Goal: Task Accomplishment & Management: Manage account settings

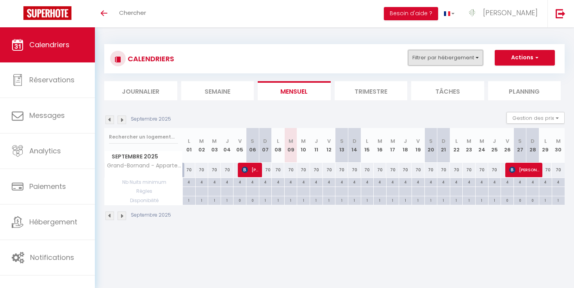
click at [479, 62] on button "Filtrer par hébergement" at bounding box center [445, 58] width 75 height 16
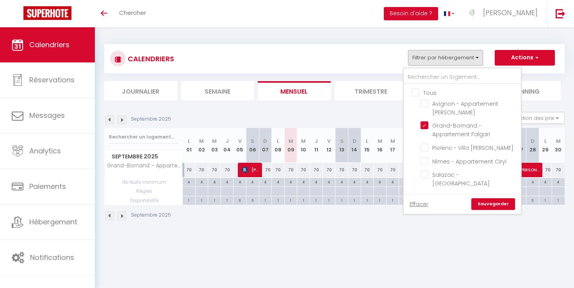
click at [430, 94] on input "Tous" at bounding box center [469, 92] width 117 height 8
checkbox input "true"
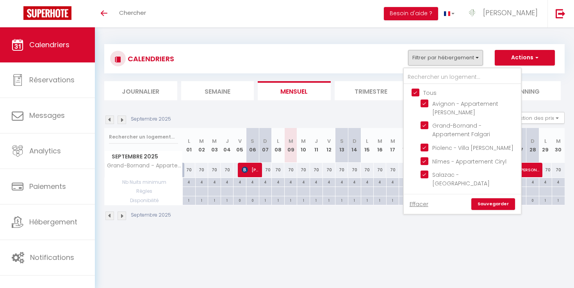
checkbox input "true"
click at [490, 198] on link "Sauvegarder" at bounding box center [493, 204] width 44 height 12
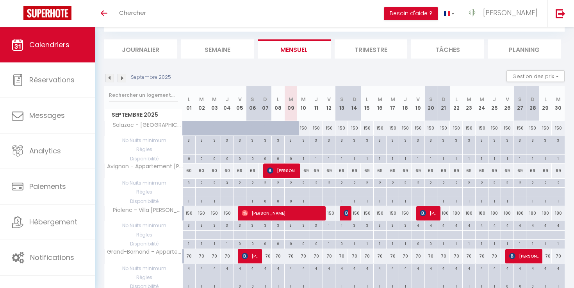
scroll to position [52, 0]
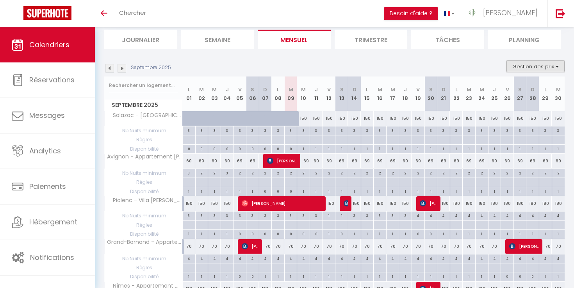
click at [535, 65] on button "Gestion des prix" at bounding box center [535, 66] width 58 height 12
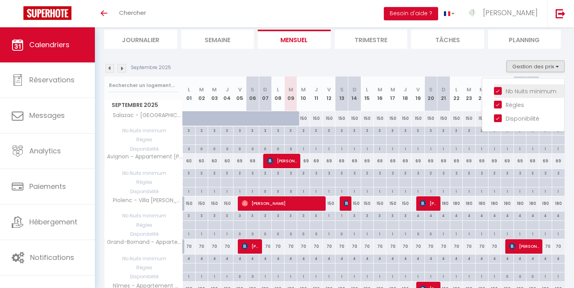
click at [507, 92] on input "Nb Nuits minimum" at bounding box center [529, 91] width 70 height 8
checkbox input "false"
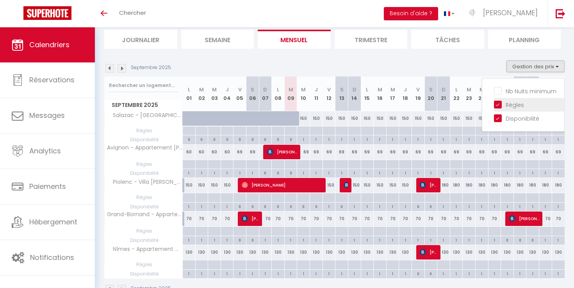
click at [507, 104] on input "Règles" at bounding box center [529, 104] width 70 height 8
checkbox input "false"
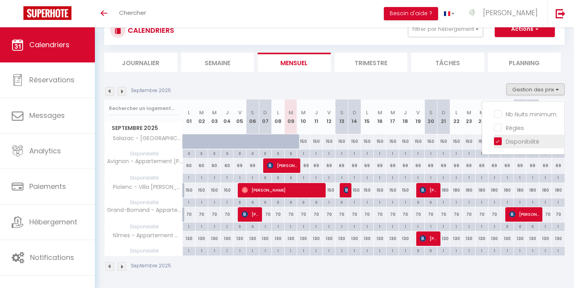
click at [506, 139] on input "Disponibilité" at bounding box center [529, 141] width 70 height 8
checkbox input "false"
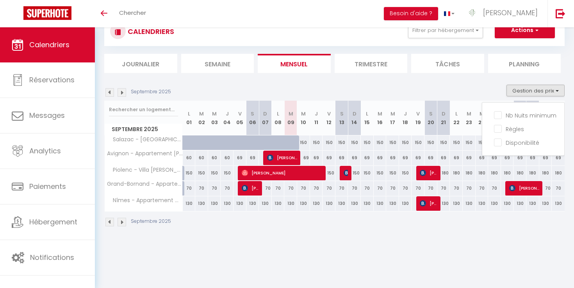
click at [482, 247] on body "🟢 Des questions ou besoin d'assistance pour la migration AirBnB? Connectez-vous…" at bounding box center [287, 144] width 574 height 288
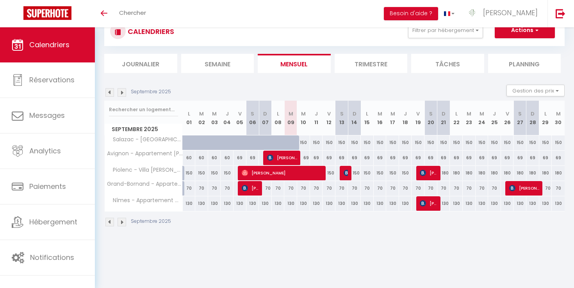
click at [304, 142] on div "150" at bounding box center [303, 142] width 13 height 14
type input "150"
type input "Mer 10 Septembre 2025"
type input "Jeu 11 Septembre 2025"
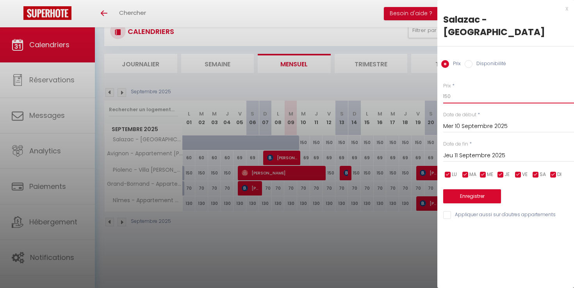
click at [448, 89] on input "150" at bounding box center [508, 96] width 131 height 14
type input "120"
click at [454, 189] on button "Enregistrer" at bounding box center [472, 196] width 58 height 14
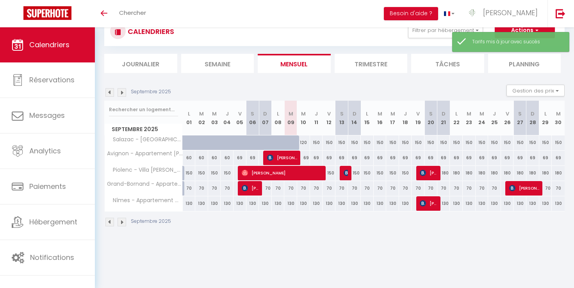
click at [296, 144] on div at bounding box center [295, 147] width 13 height 15
type input "150"
type input "[DATE]"
type input "Mer 10 Septembre 2025"
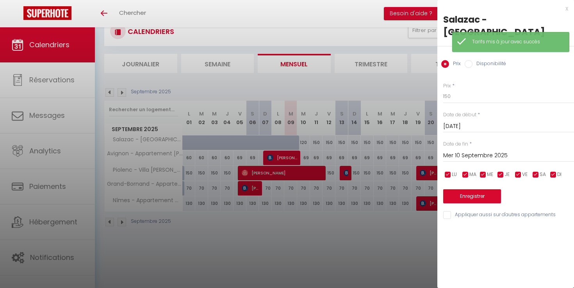
click at [306, 144] on div at bounding box center [287, 144] width 574 height 288
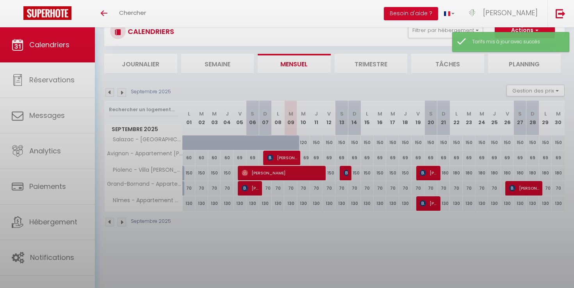
click at [306, 144] on div at bounding box center [287, 144] width 574 height 288
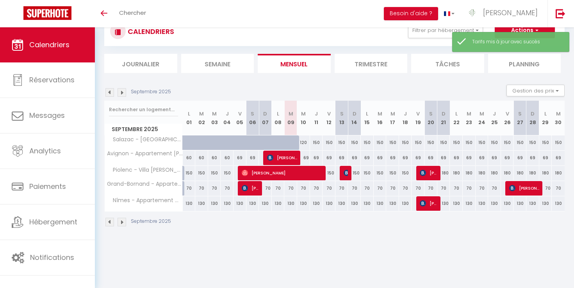
click at [306, 144] on div "120" at bounding box center [303, 142] width 13 height 14
type input "120"
type input "Mer 10 Septembre 2025"
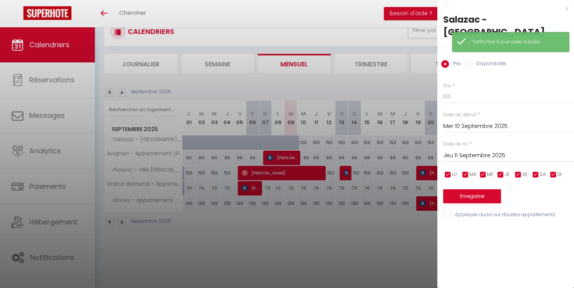
click at [455, 151] on input "Jeu 11 Septembre 2025" at bounding box center [508, 156] width 131 height 10
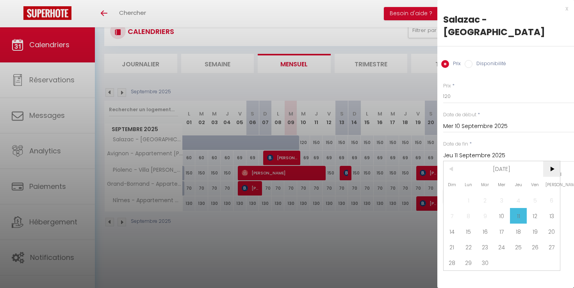
click at [554, 161] on span ">" at bounding box center [551, 169] width 17 height 16
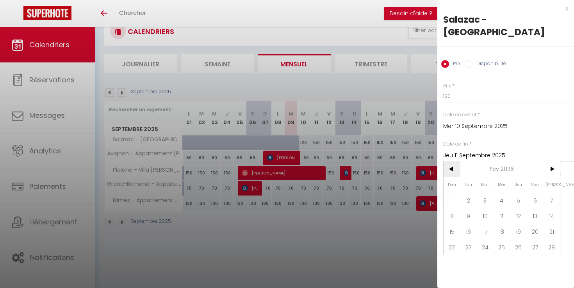
click at [452, 161] on span "<" at bounding box center [451, 169] width 17 height 16
click at [545, 255] on span "31" at bounding box center [551, 263] width 17 height 16
type input "[DATE]"
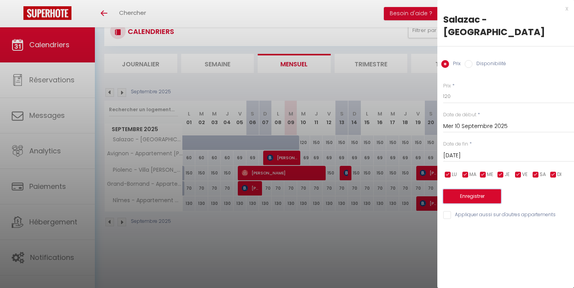
click at [472, 189] on button "Enregistrer" at bounding box center [472, 196] width 58 height 14
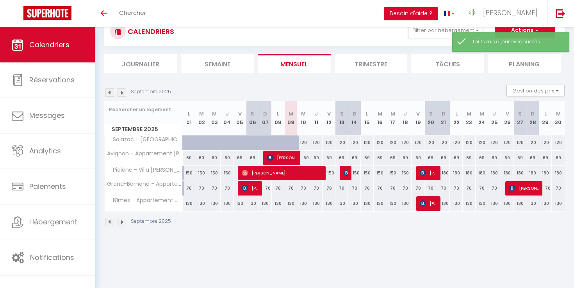
click at [365, 225] on div "Septembre 2025" at bounding box center [334, 222] width 460 height 23
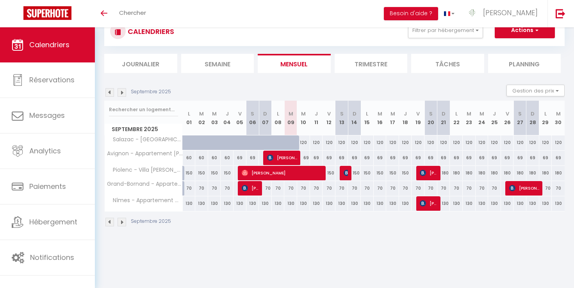
click at [446, 173] on div "180" at bounding box center [443, 173] width 13 height 14
type input "180"
type input "Dim 21 Septembre 2025"
type input "Lun 22 Septembre 2025"
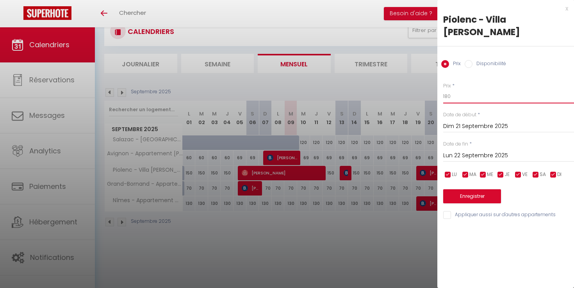
click at [448, 89] on input "180" at bounding box center [508, 96] width 131 height 14
type input "150"
click at [463, 151] on input "Lun 22 Septembre 2025" at bounding box center [508, 156] width 131 height 10
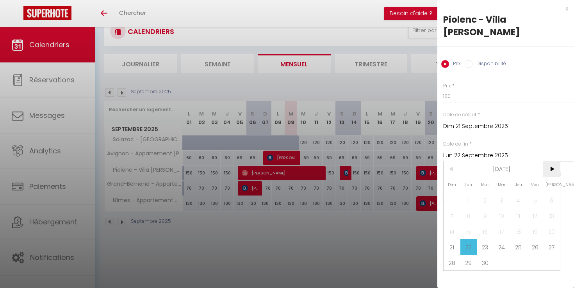
click at [550, 161] on span ">" at bounding box center [551, 169] width 17 height 16
click at [499, 255] on span "31" at bounding box center [501, 263] width 17 height 16
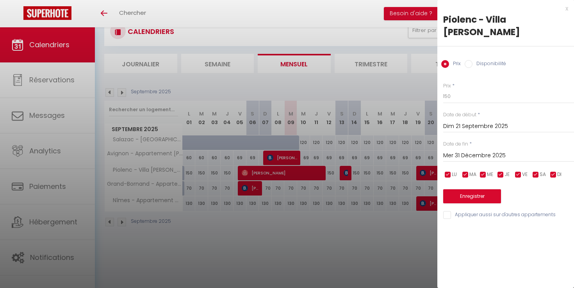
click at [483, 151] on input "Mer 31 Décembre 2025" at bounding box center [508, 156] width 131 height 10
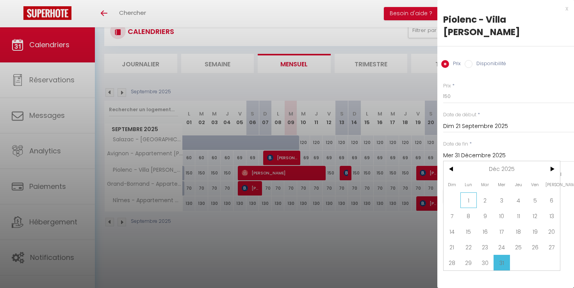
click at [469, 192] on span "1" at bounding box center [468, 200] width 17 height 16
type input "Lun 01 Décembre 2025"
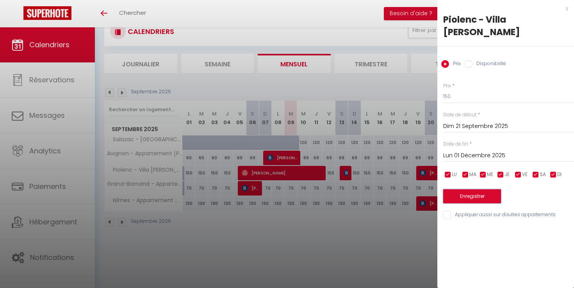
click at [487, 189] on button "Enregistrer" at bounding box center [472, 196] width 58 height 14
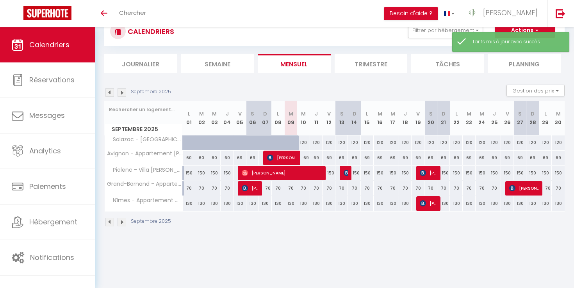
click at [124, 93] on img at bounding box center [121, 92] width 9 height 9
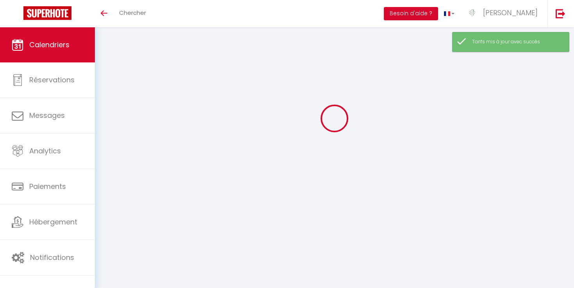
click at [124, 93] on div at bounding box center [334, 118] width 460 height 218
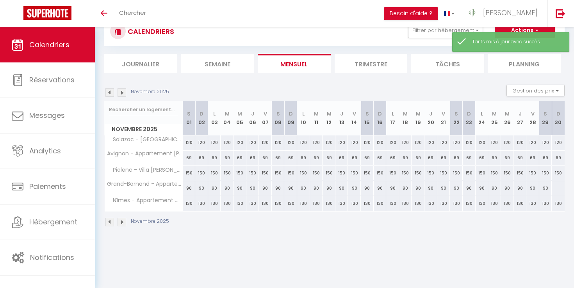
click at [124, 93] on img at bounding box center [121, 92] width 9 height 9
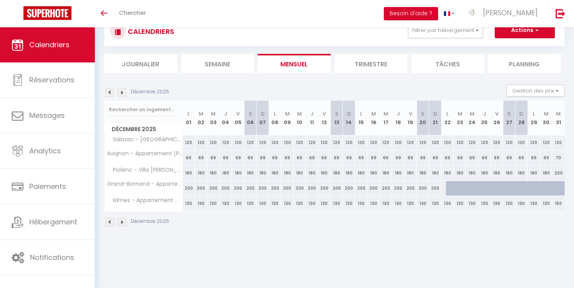
click at [108, 96] on img at bounding box center [109, 92] width 9 height 9
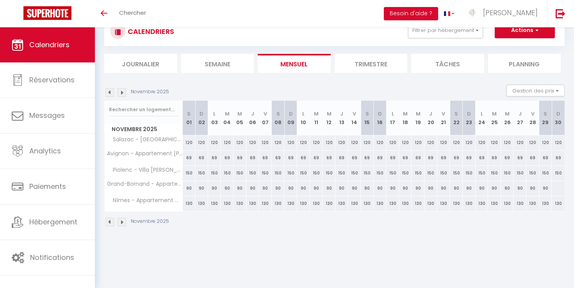
click at [108, 96] on img at bounding box center [109, 92] width 9 height 9
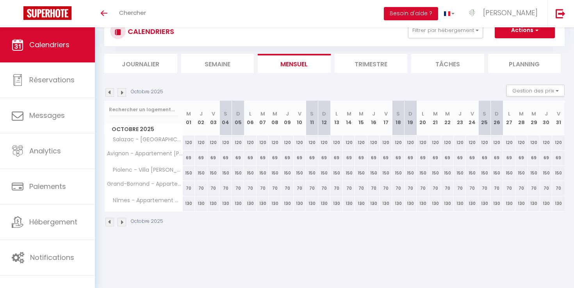
click at [108, 96] on img at bounding box center [109, 92] width 9 height 9
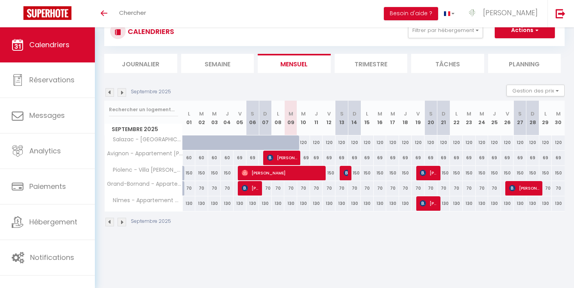
click at [108, 96] on img at bounding box center [109, 92] width 9 height 9
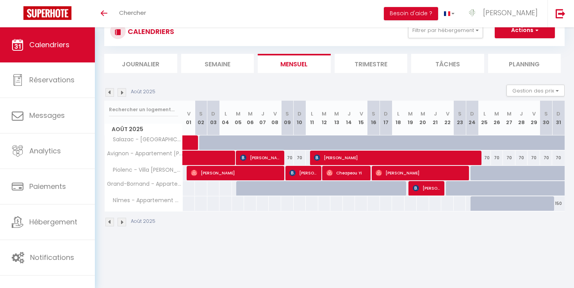
click at [122, 95] on img at bounding box center [121, 92] width 9 height 9
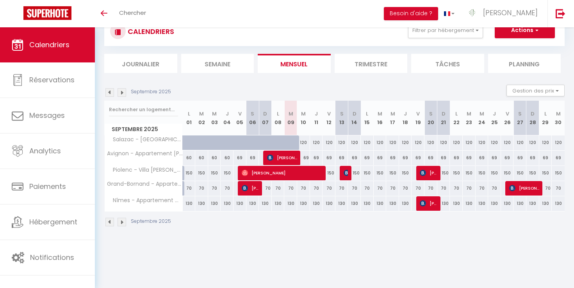
click at [305, 157] on div "69" at bounding box center [303, 158] width 13 height 14
type input "69"
select select "1"
type input "Mer 10 Septembre 2025"
type input "Jeu 11 Septembre 2025"
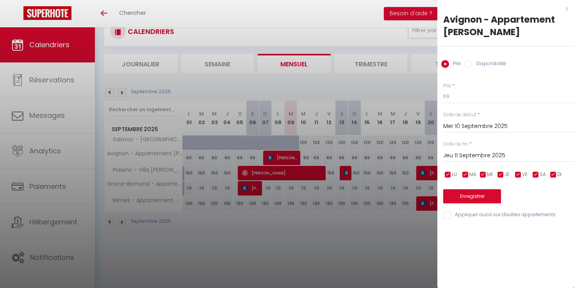
click at [469, 65] on input "Disponibilité" at bounding box center [468, 64] width 8 height 8
radio input "true"
radio input "false"
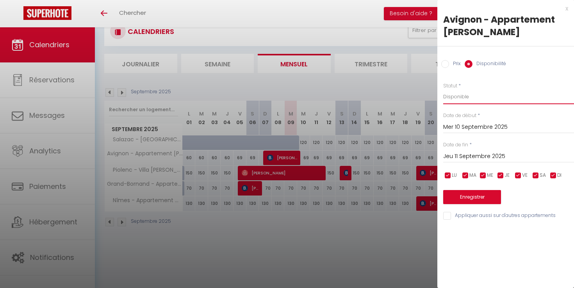
click at [455, 94] on select "Disponible Indisponible" at bounding box center [508, 96] width 131 height 15
select select "0"
click at [443, 89] on select "Disponible Indisponible" at bounding box center [508, 96] width 131 height 15
click at [464, 156] on input "Jeu 11 Septembre 2025" at bounding box center [508, 156] width 131 height 10
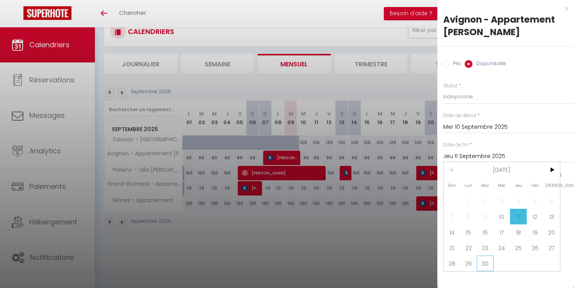
click at [483, 261] on span "30" at bounding box center [484, 264] width 17 height 16
type input "[DATE]"
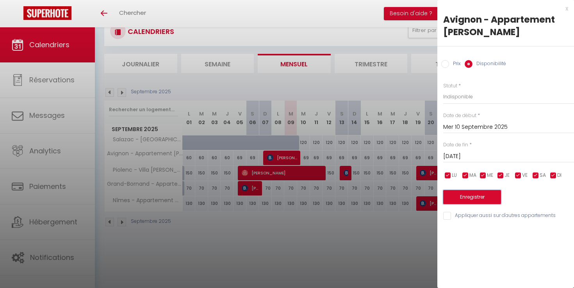
click at [479, 199] on button "Enregistrer" at bounding box center [472, 197] width 58 height 14
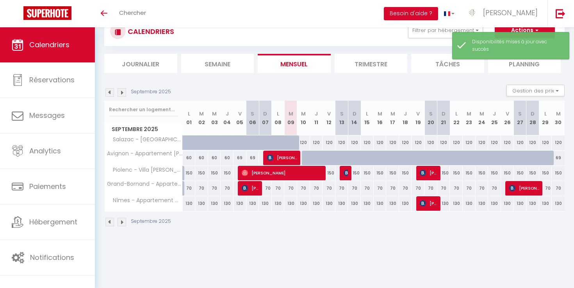
click at [558, 158] on div "69" at bounding box center [557, 158] width 13 height 14
select select "1"
type input "[DATE]"
type input "Mer 01 Octobre 2025"
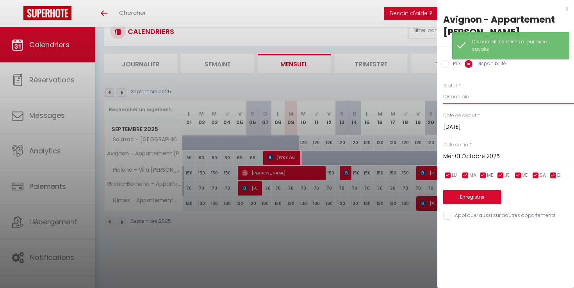
click at [474, 100] on select "Disponible Indisponible" at bounding box center [508, 96] width 131 height 15
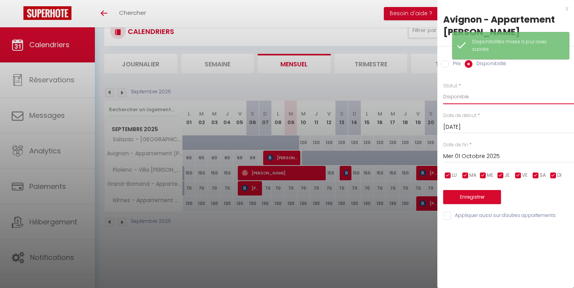
select select "0"
click at [443, 89] on select "Disponible Indisponible" at bounding box center [508, 96] width 131 height 15
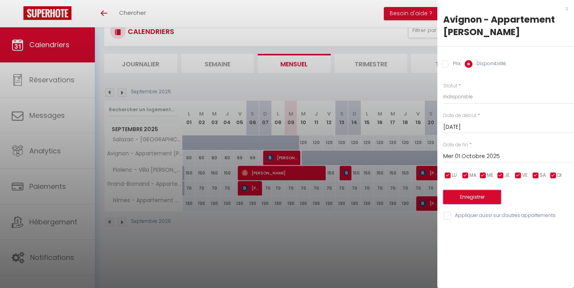
click at [474, 193] on button "Enregistrer" at bounding box center [472, 197] width 58 height 14
